Goal: Task Accomplishment & Management: Manage account settings

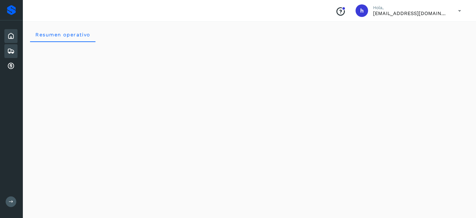
click at [14, 49] on icon at bounding box center [11, 51] width 8 height 8
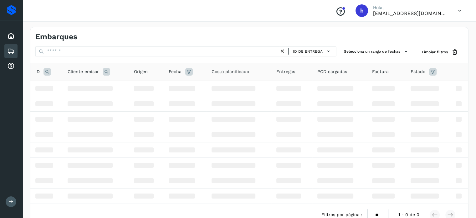
click at [94, 36] on div "Embarques" at bounding box center [142, 36] width 214 height 9
click at [92, 35] on div "Embarques" at bounding box center [142, 36] width 214 height 9
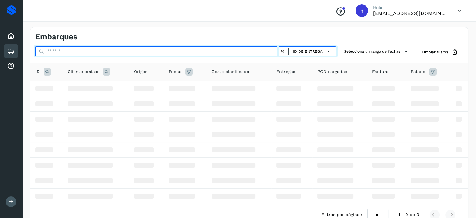
click at [73, 55] on input "text" at bounding box center [157, 51] width 244 height 10
paste input "**********"
type input "**********"
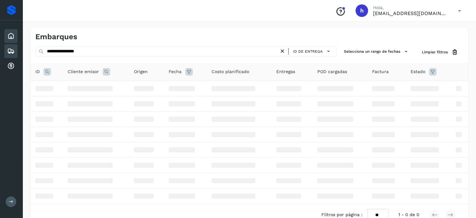
click at [15, 33] on div "Inicio" at bounding box center [10, 36] width 13 height 14
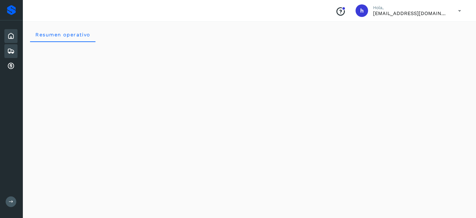
click at [13, 50] on icon at bounding box center [11, 51] width 8 height 8
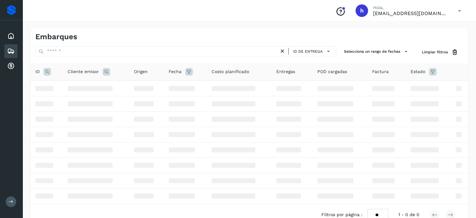
click at [101, 30] on div "Embarques" at bounding box center [249, 34] width 438 height 14
click at [95, 33] on div "Embarques" at bounding box center [142, 36] width 214 height 9
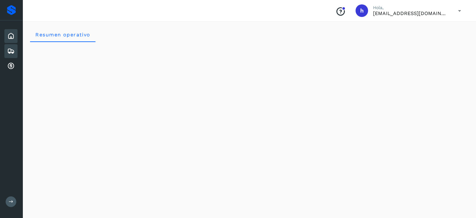
click at [11, 50] on icon at bounding box center [11, 51] width 8 height 8
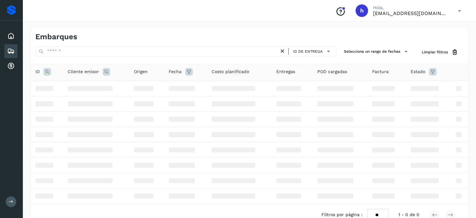
click at [116, 33] on div "Embarques" at bounding box center [142, 36] width 214 height 9
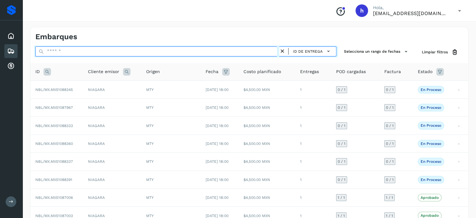
click at [117, 48] on input "text" at bounding box center [157, 51] width 244 height 10
paste input "**********"
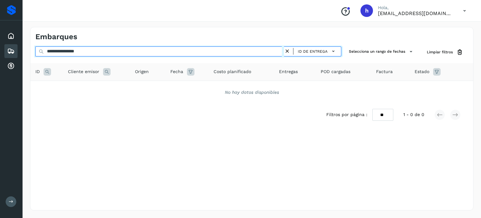
click at [65, 49] on input "**********" at bounding box center [159, 51] width 249 height 10
type input "**********"
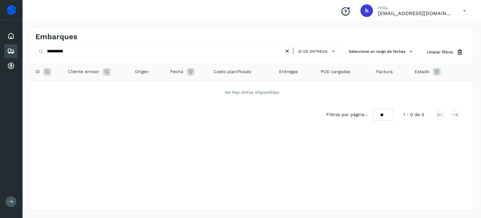
click at [48, 72] on icon at bounding box center [48, 72] width 8 height 8
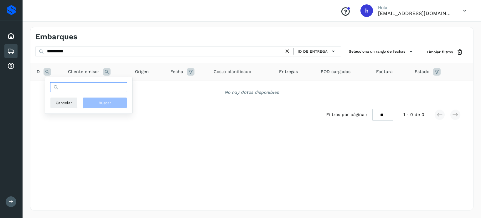
click at [78, 86] on input "text" at bounding box center [88, 87] width 77 height 10
paste input "**********"
type input "**********"
click at [97, 104] on button "Buscar" at bounding box center [105, 102] width 44 height 11
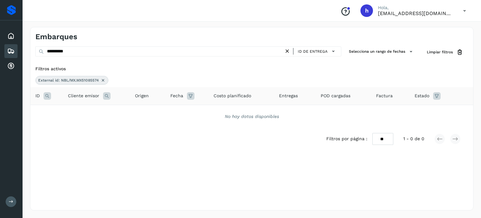
click at [288, 49] on icon at bounding box center [287, 51] width 7 height 7
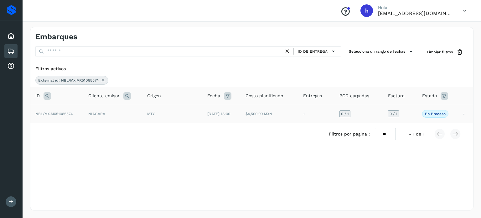
click at [107, 118] on td "NIAGARA" at bounding box center [112, 114] width 59 height 18
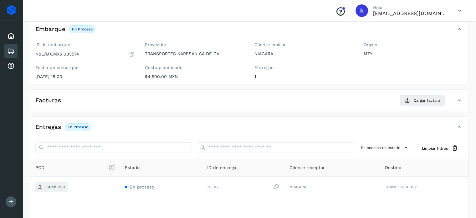
scroll to position [39, 0]
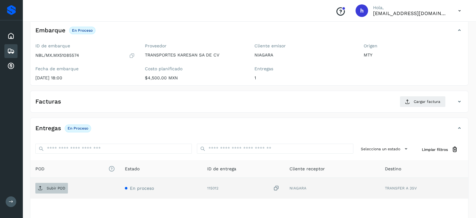
click at [50, 183] on span "Subir POD" at bounding box center [51, 188] width 33 height 10
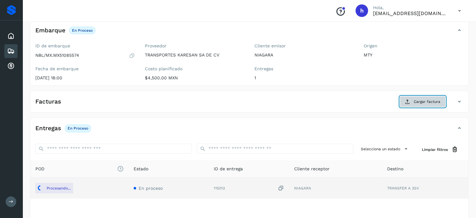
click at [431, 101] on span "Cargar factura" at bounding box center [427, 102] width 27 height 6
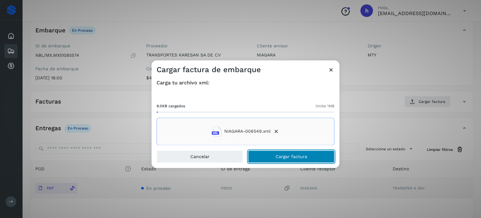
click at [306, 153] on button "Cargar factura" at bounding box center [291, 156] width 86 height 13
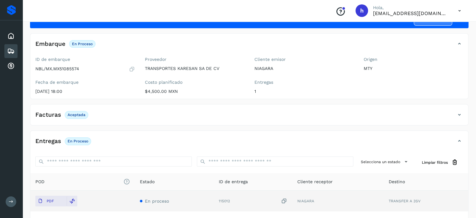
scroll to position [0, 0]
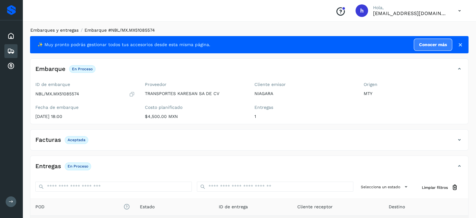
click at [63, 29] on link "Embarques y entregas" at bounding box center [54, 30] width 48 height 5
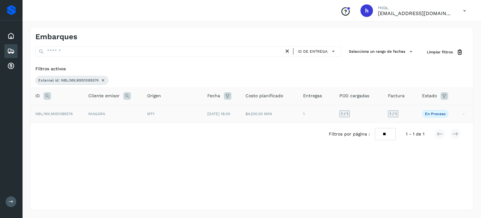
click at [90, 115] on td "NIAGARA" at bounding box center [112, 114] width 59 height 18
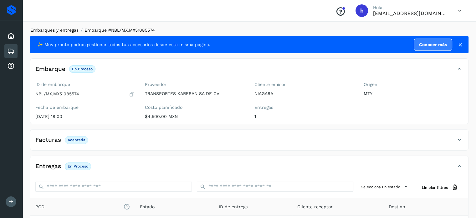
click at [66, 29] on link "Embarques y entregas" at bounding box center [54, 30] width 48 height 5
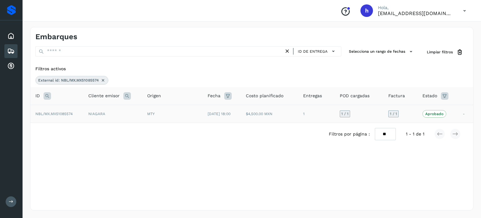
click at [153, 111] on div "MTY" at bounding box center [172, 114] width 50 height 6
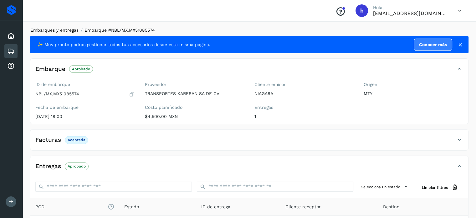
click at [62, 32] on link "Embarques y entregas" at bounding box center [54, 30] width 48 height 5
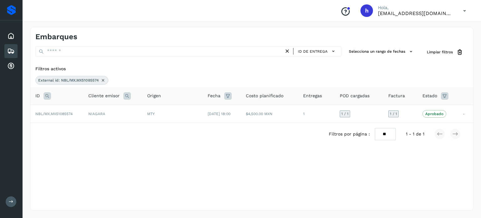
click at [104, 79] on icon at bounding box center [102, 80] width 5 height 5
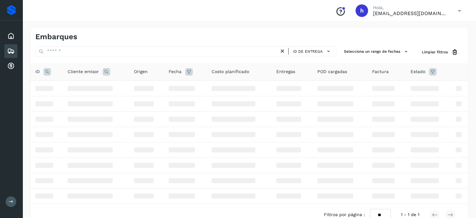
click at [47, 70] on icon at bounding box center [48, 72] width 8 height 8
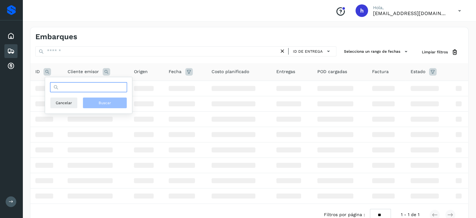
click at [74, 87] on input "text" at bounding box center [88, 87] width 77 height 10
paste input "**********"
type input "**********"
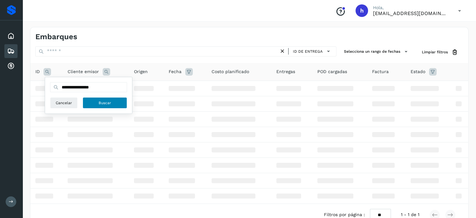
click at [90, 100] on button "Buscar" at bounding box center [105, 102] width 44 height 11
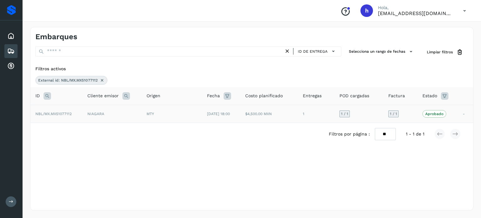
click at [104, 114] on td "NIAGARA" at bounding box center [111, 114] width 59 height 18
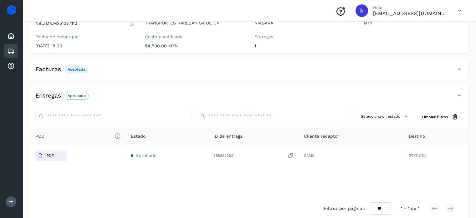
scroll to position [79, 0]
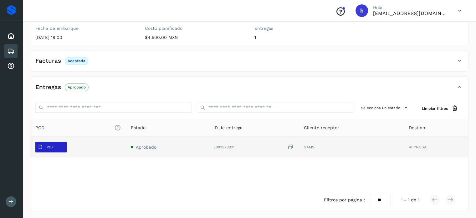
click at [48, 145] on p "PDF" at bounding box center [50, 147] width 7 height 4
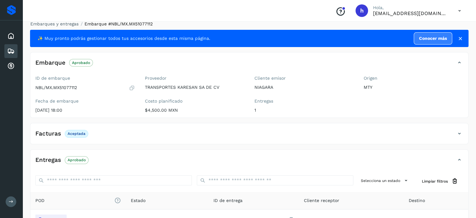
scroll to position [0, 0]
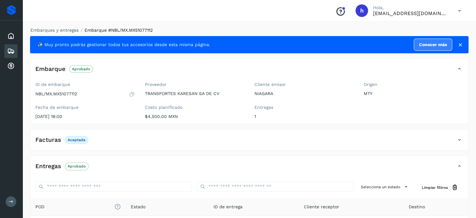
click at [152, 115] on p "$4,500.00 MXN" at bounding box center [195, 116] width 100 height 5
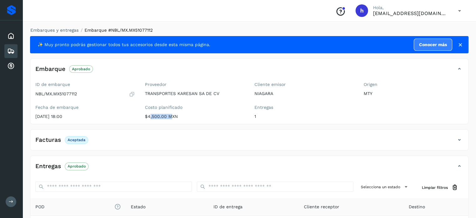
click at [152, 115] on p "$4,500.00 MXN" at bounding box center [195, 116] width 100 height 5
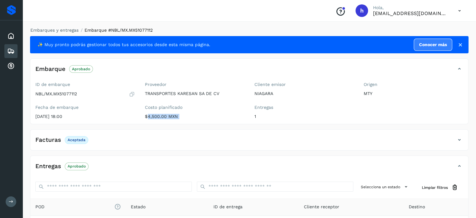
click at [152, 115] on p "$4,500.00 MXN" at bounding box center [195, 116] width 100 height 5
click at [56, 30] on link "Embarques y entregas" at bounding box center [54, 30] width 48 height 5
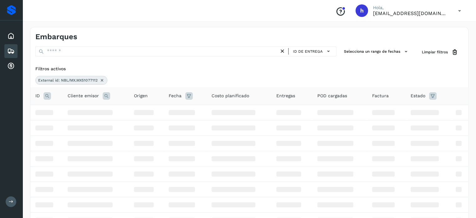
click at [102, 80] on icon at bounding box center [102, 80] width 5 height 5
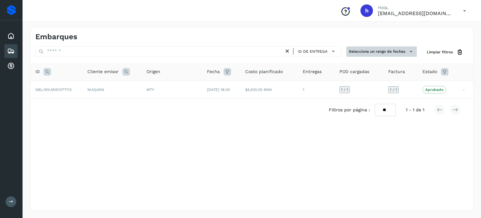
click at [398, 50] on button "Selecciona un rango de fechas" at bounding box center [381, 51] width 70 height 10
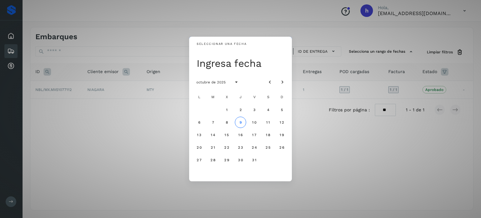
click at [425, 49] on div "Seleccionar una fecha Ingresa fecha octubre de 2025 L M X J V S D 1 2 3 4 5 6 7…" at bounding box center [240, 109] width 481 height 218
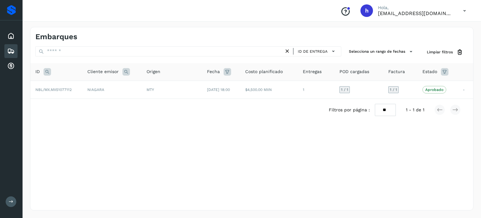
click at [289, 52] on icon at bounding box center [287, 51] width 7 height 7
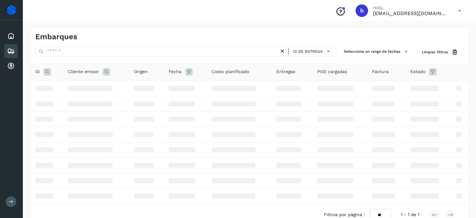
click at [432, 71] on icon at bounding box center [433, 72] width 8 height 8
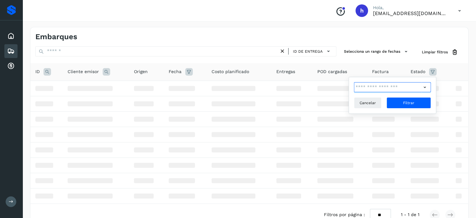
click at [409, 85] on input "text" at bounding box center [388, 87] width 68 height 10
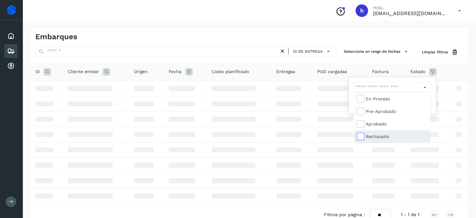
click at [360, 137] on icon at bounding box center [360, 136] width 6 height 6
type input "**********"
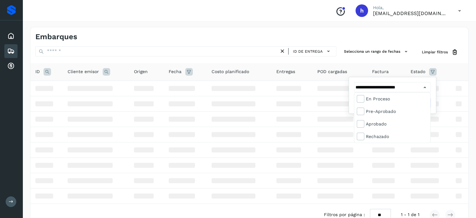
click at [423, 88] on div at bounding box center [238, 109] width 476 height 218
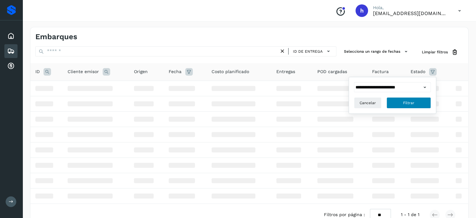
click at [414, 100] on span "Filtrar" at bounding box center [408, 103] width 11 height 6
